Goal: Task Accomplishment & Management: Use online tool/utility

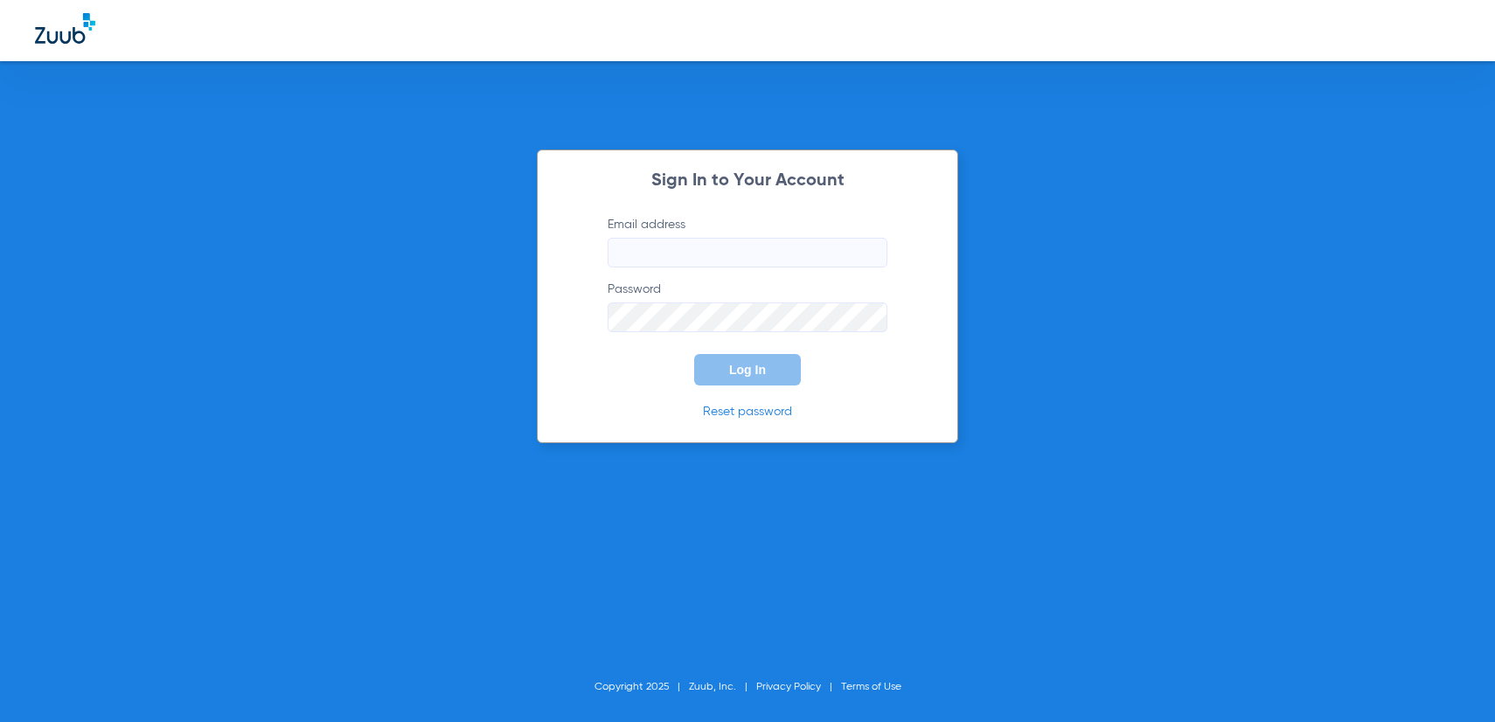
click at [681, 258] on input "Email address" at bounding box center [748, 253] width 280 height 30
click at [734, 405] on p "Reset password" at bounding box center [747, 411] width 332 height 17
click at [737, 414] on link "Reset password" at bounding box center [747, 412] width 89 height 12
click at [754, 414] on link "Reset password" at bounding box center [747, 412] width 89 height 12
drag, startPoint x: 817, startPoint y: 429, endPoint x: 713, endPoint y: 359, distance: 125.4
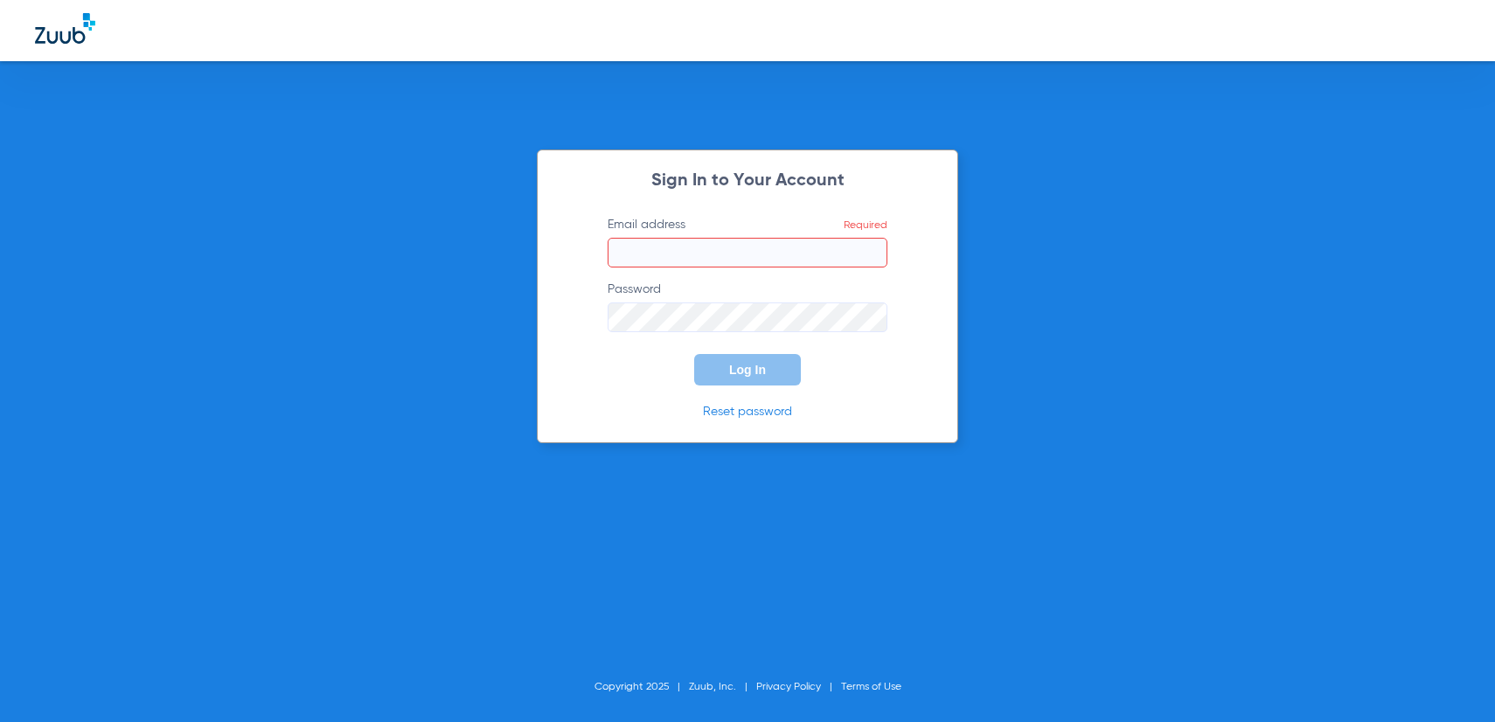
click at [815, 428] on div "Sign In to Your Account Email address Required Password Log In Reset password" at bounding box center [747, 297] width 421 height 294
click at [740, 413] on link "Reset password" at bounding box center [747, 412] width 89 height 12
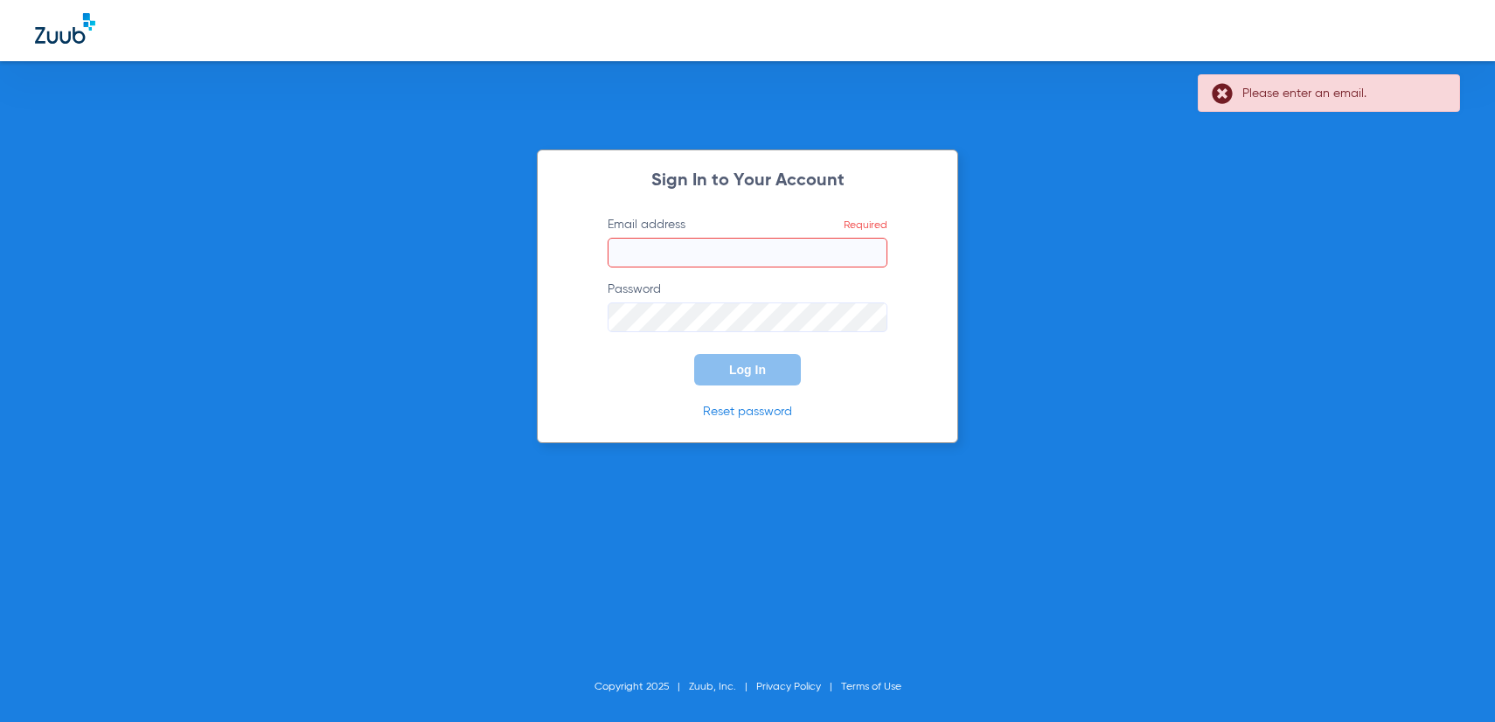
click at [781, 247] on input "Email address Required" at bounding box center [748, 253] width 280 height 30
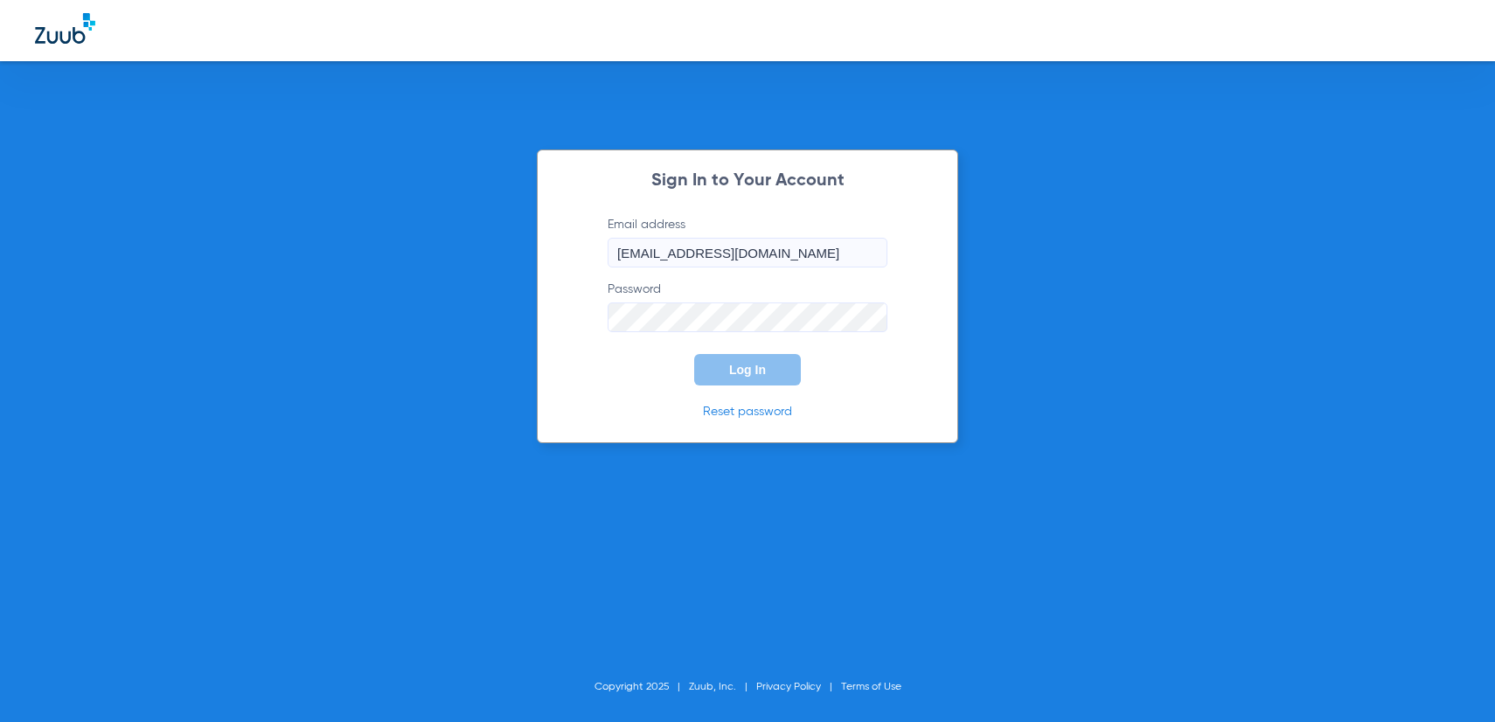
type input "[EMAIL_ADDRESS][DOMAIN_NAME]"
click at [755, 412] on link "Reset password" at bounding box center [747, 412] width 89 height 12
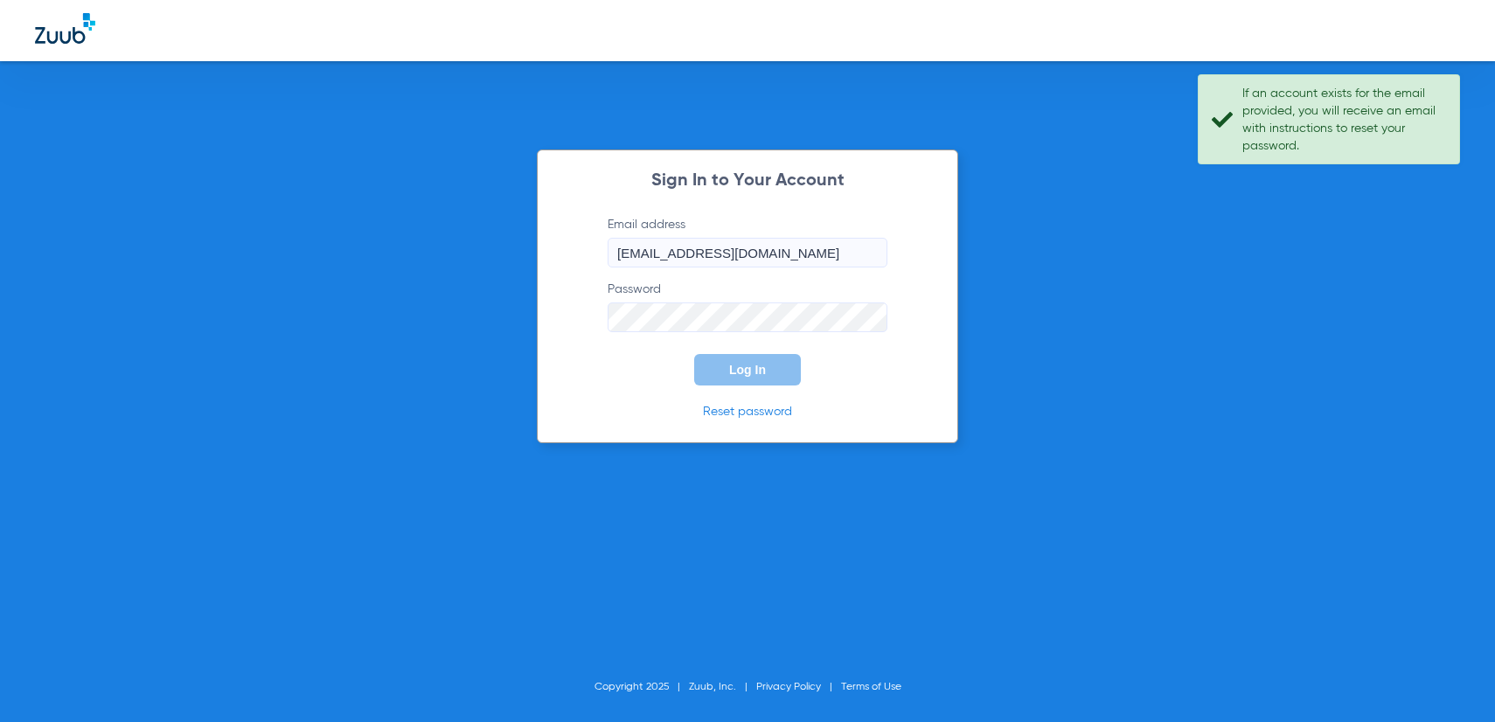
drag, startPoint x: 757, startPoint y: 414, endPoint x: 793, endPoint y: 343, distance: 80.2
click at [757, 414] on link "Reset password" at bounding box center [747, 412] width 89 height 12
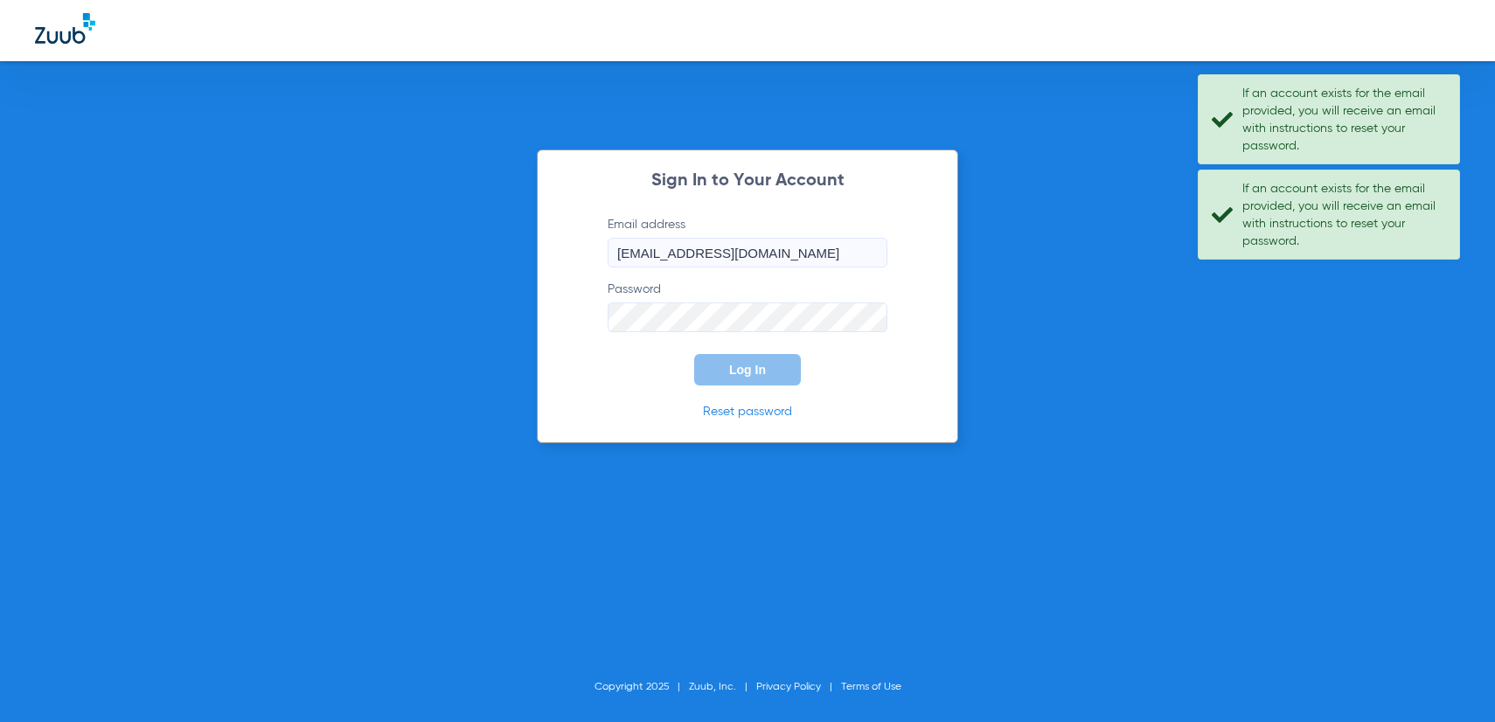
click at [824, 257] on input "[EMAIL_ADDRESS][DOMAIN_NAME]" at bounding box center [748, 253] width 280 height 30
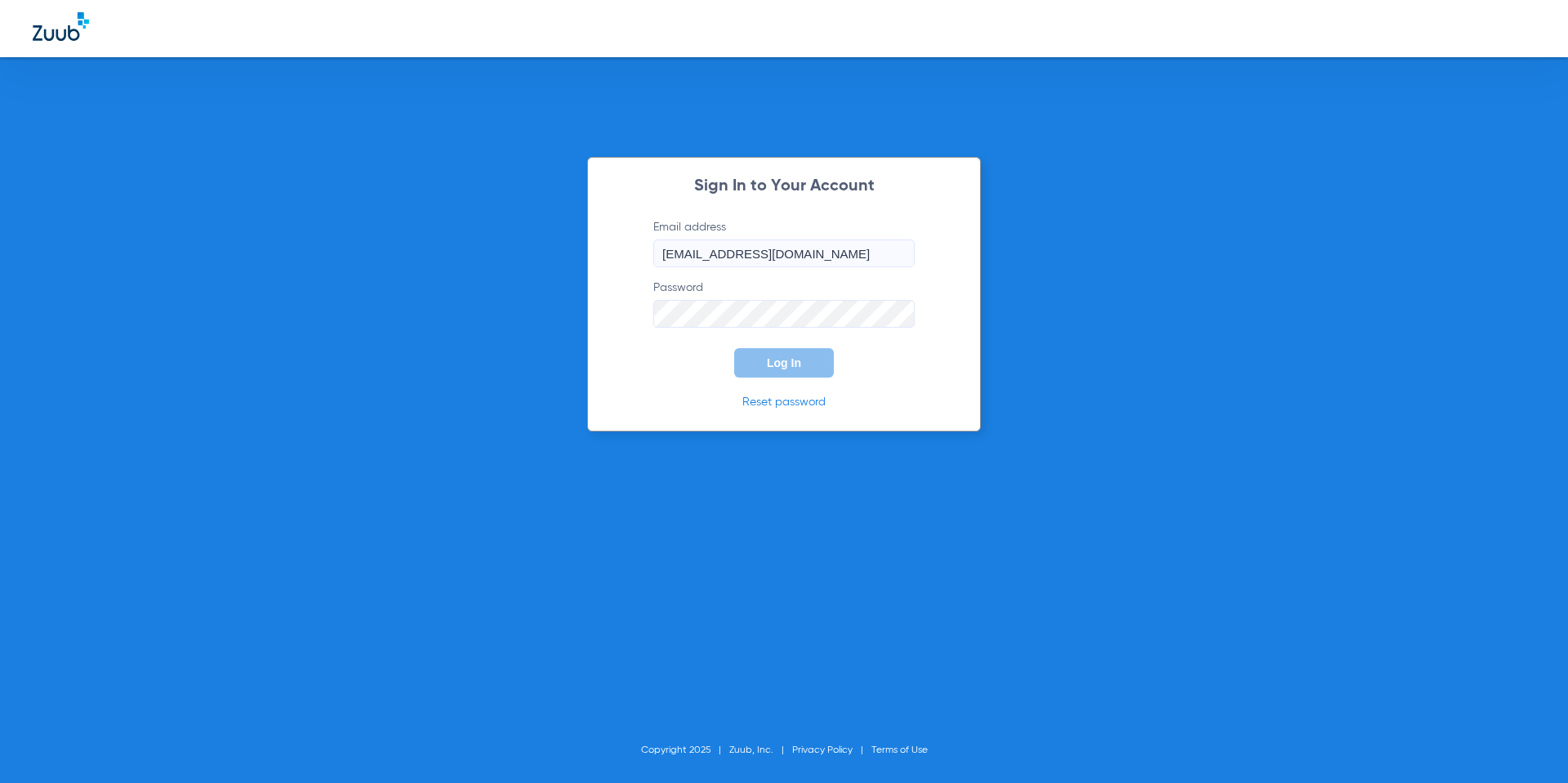
click at [780, 405] on link "Reset password" at bounding box center [784, 402] width 83 height 11
click at [734, 348] on button "Log In" at bounding box center [784, 362] width 100 height 29
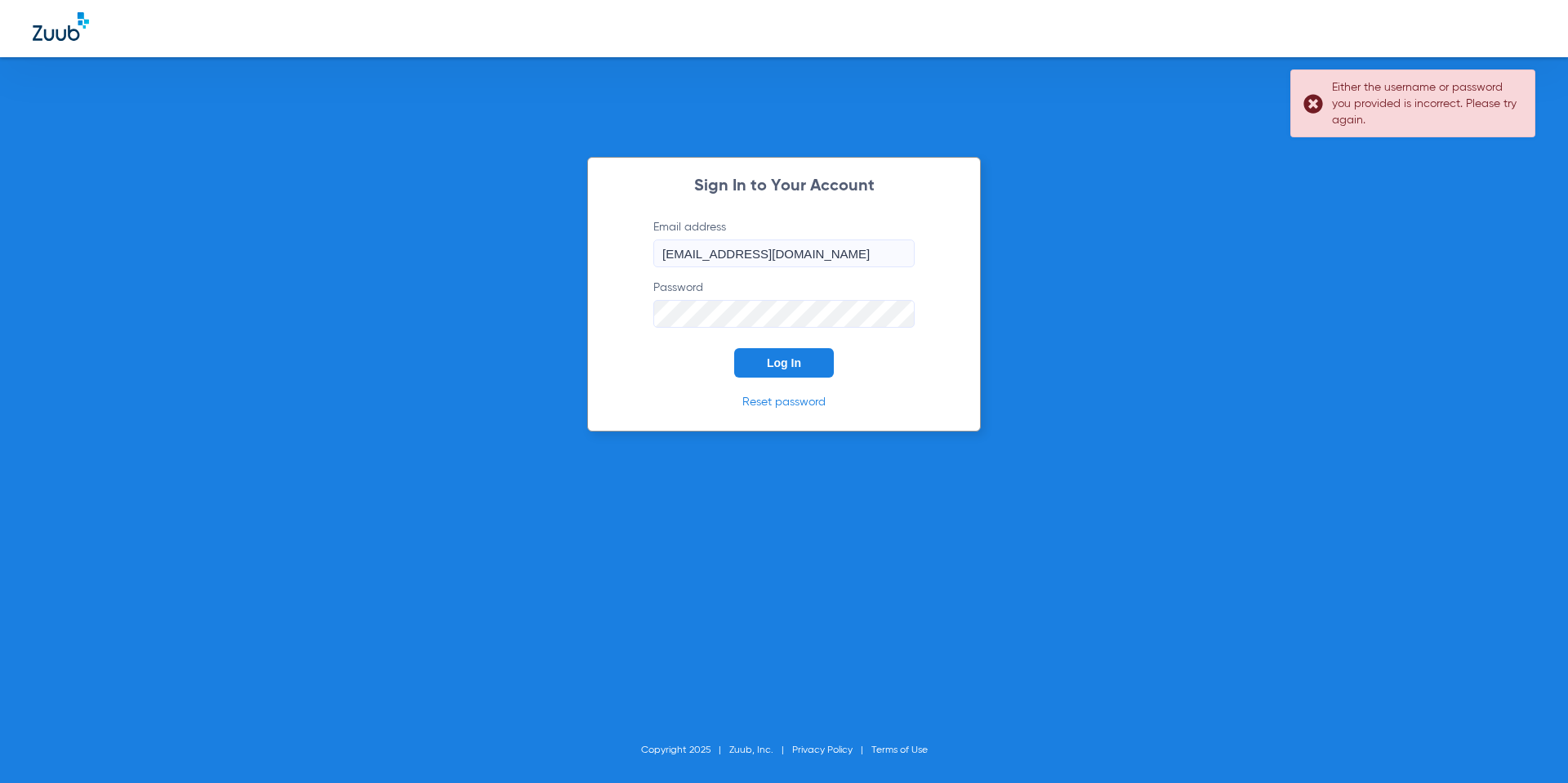
click at [794, 404] on link "Reset password" at bounding box center [784, 402] width 83 height 11
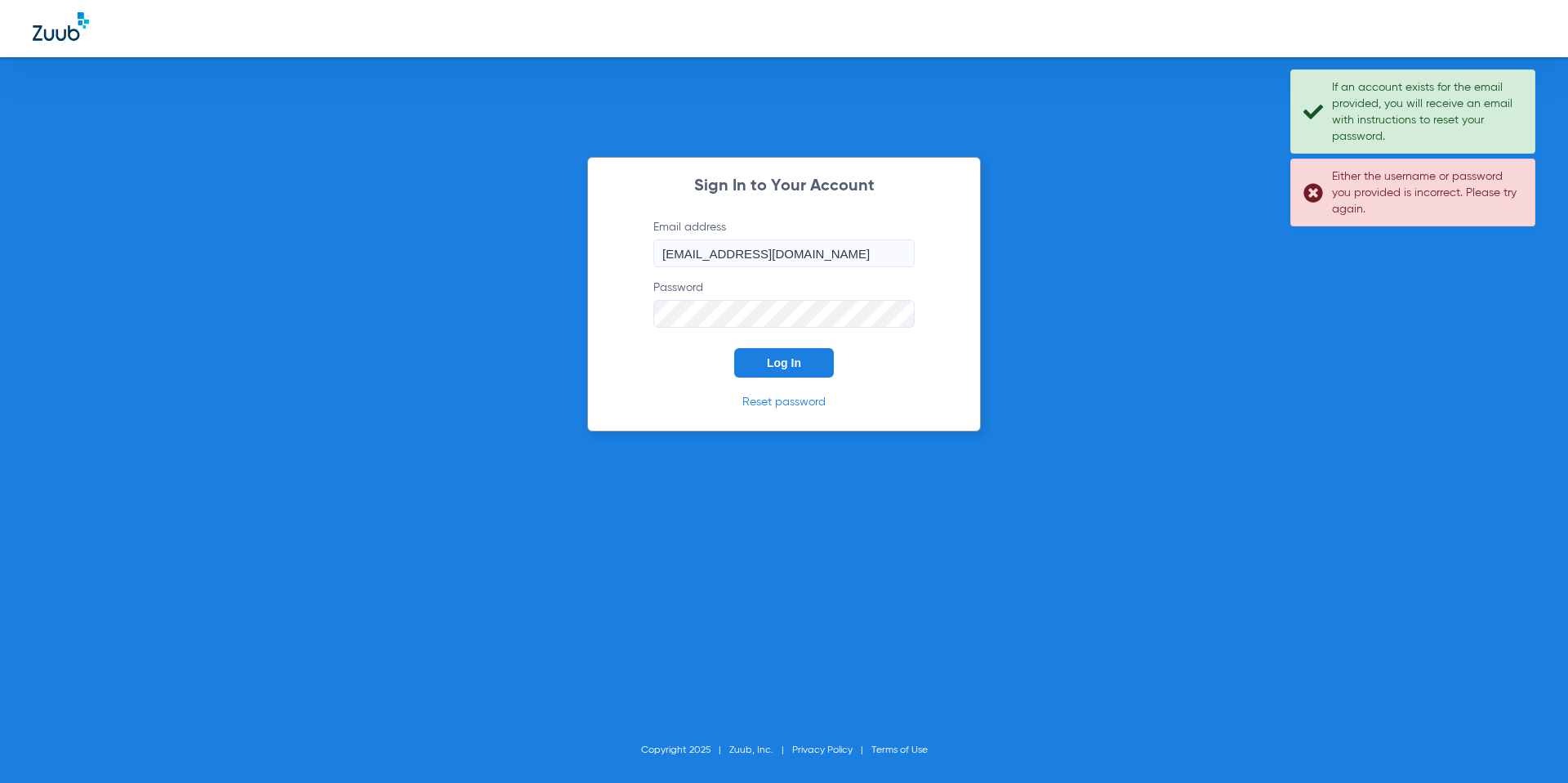
click at [795, 401] on link "Reset password" at bounding box center [784, 402] width 83 height 11
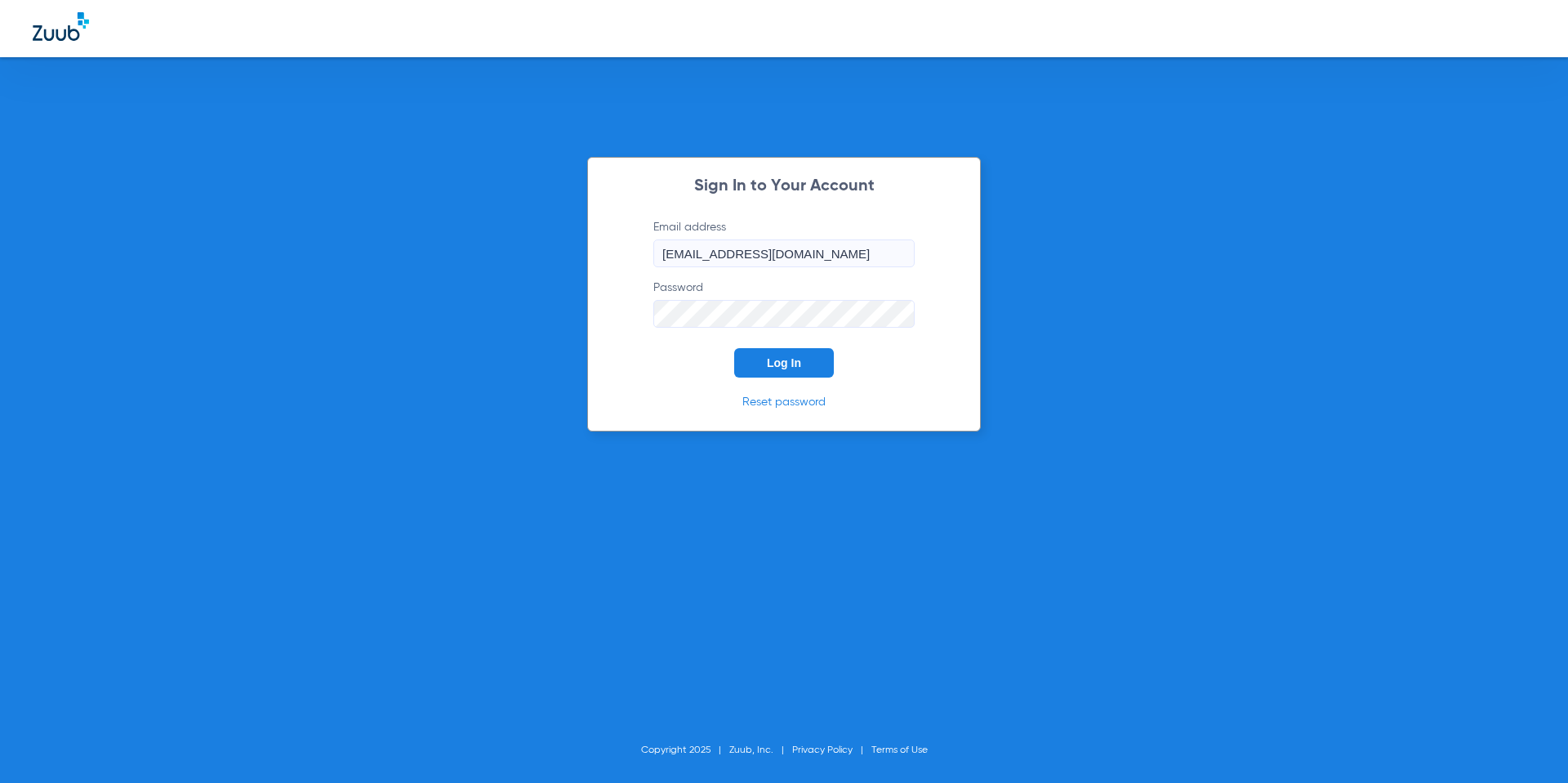
click at [515, 311] on div "Sign In to Your Account Email address [EMAIL_ADDRESS][DOMAIN_NAME] Password Log…" at bounding box center [784, 392] width 1568 height 783
click at [734, 348] on button "Log In" at bounding box center [784, 362] width 100 height 29
click at [575, 321] on div "Sign In to Your Account Email address [EMAIL_ADDRESS][DOMAIN_NAME] Password Log…" at bounding box center [784, 392] width 1568 height 783
click at [581, 308] on div "Sign In to Your Account Email address [EMAIL_ADDRESS][DOMAIN_NAME] Password Log…" at bounding box center [784, 392] width 1568 height 783
click at [792, 367] on span "Log In" at bounding box center [784, 363] width 35 height 13
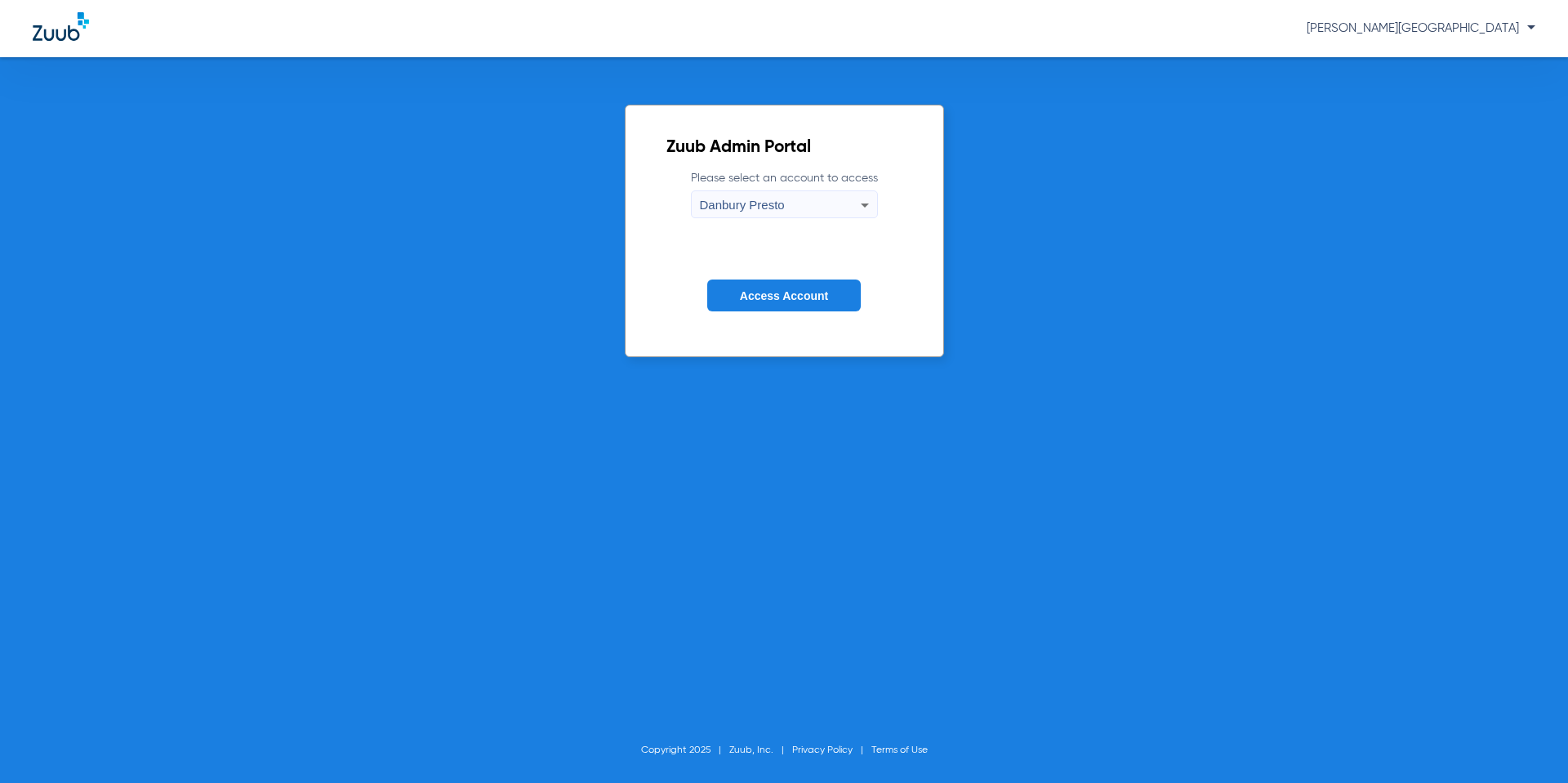
click at [852, 202] on div "Danbury Presto" at bounding box center [780, 206] width 161 height 28
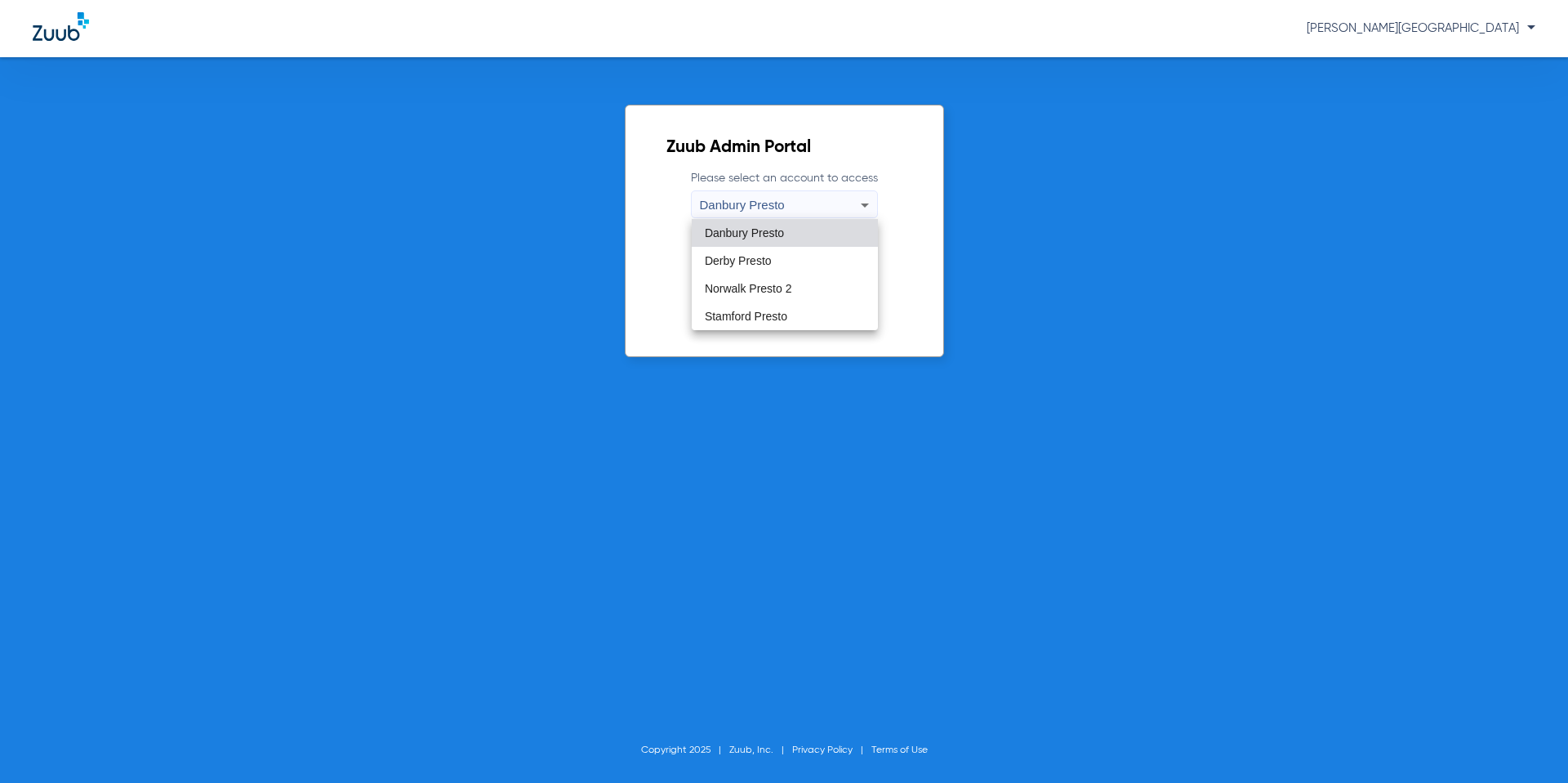
click at [772, 234] on span "Danbury Presto" at bounding box center [744, 233] width 79 height 11
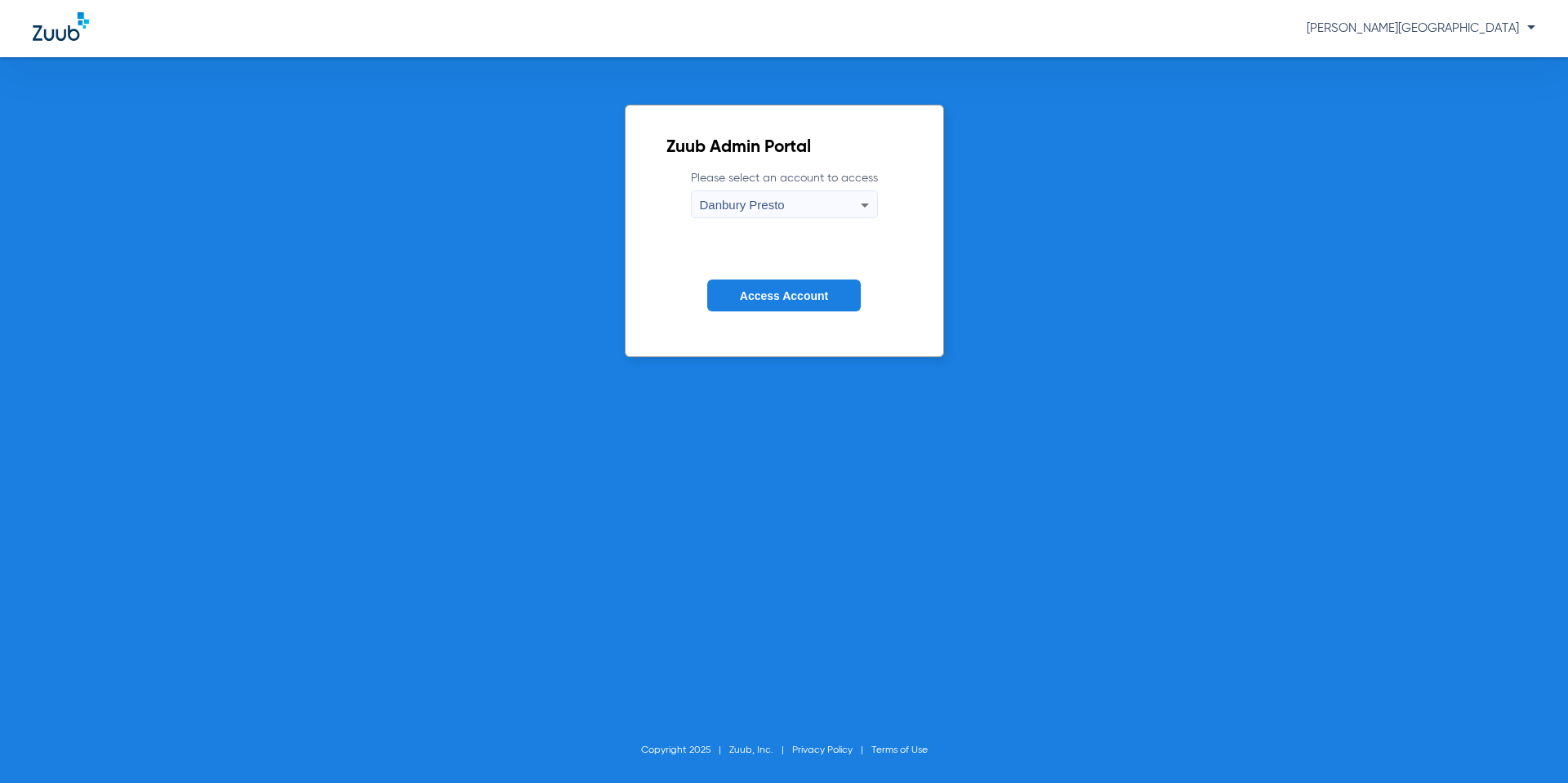
click at [776, 297] on span "Access Account" at bounding box center [784, 296] width 88 height 13
